Goal: Find contact information: Find contact information

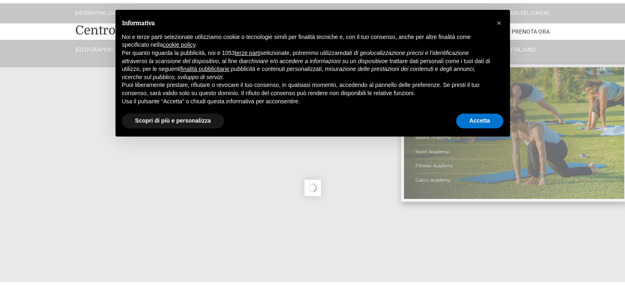
scroll to position [246, 0]
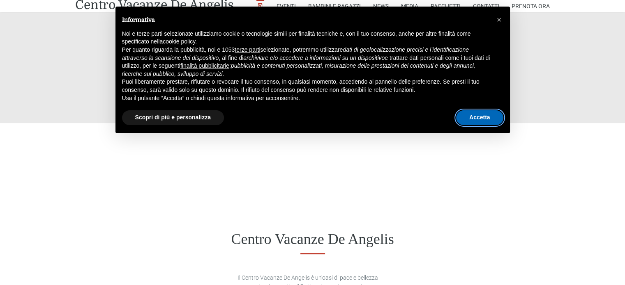
click at [485, 115] on button "Accetta" at bounding box center [479, 117] width 47 height 15
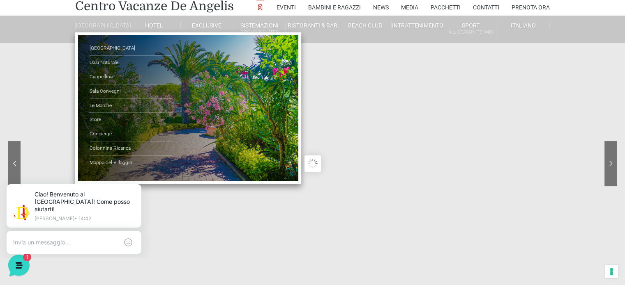
scroll to position [41, 0]
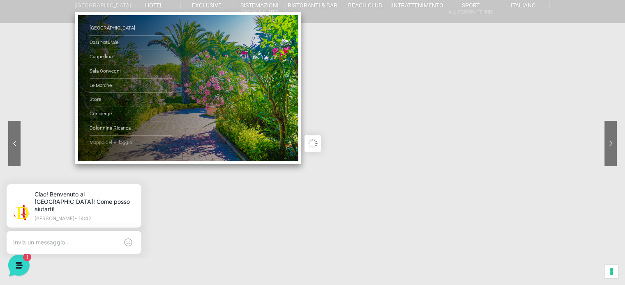
click at [110, 146] on link "Mappa del Villaggio" at bounding box center [131, 143] width 82 height 14
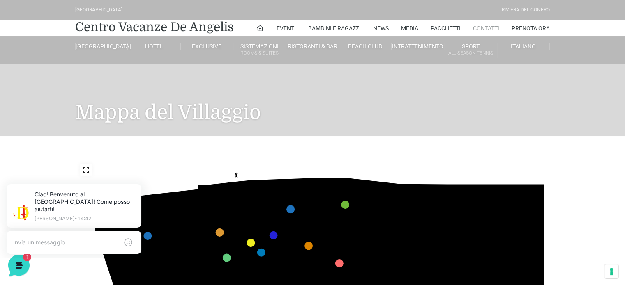
click at [491, 28] on link "Contatti" at bounding box center [486, 28] width 26 height 16
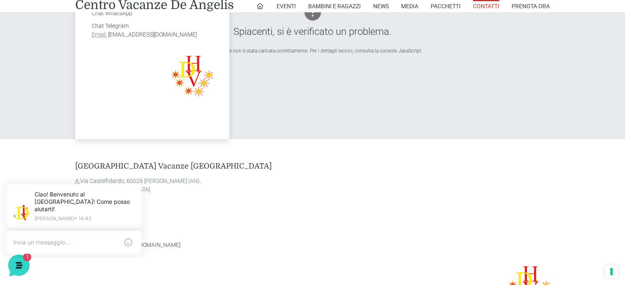
drag, startPoint x: 80, startPoint y: 180, endPoint x: 207, endPoint y: 181, distance: 126.5
click at [207, 181] on address "A: Via Castelfidardo, 60026 Marcelli di Numana (AN), Marche Italia Get Directio…" at bounding box center [312, 190] width 474 height 26
